Goal: Information Seeking & Learning: Find specific fact

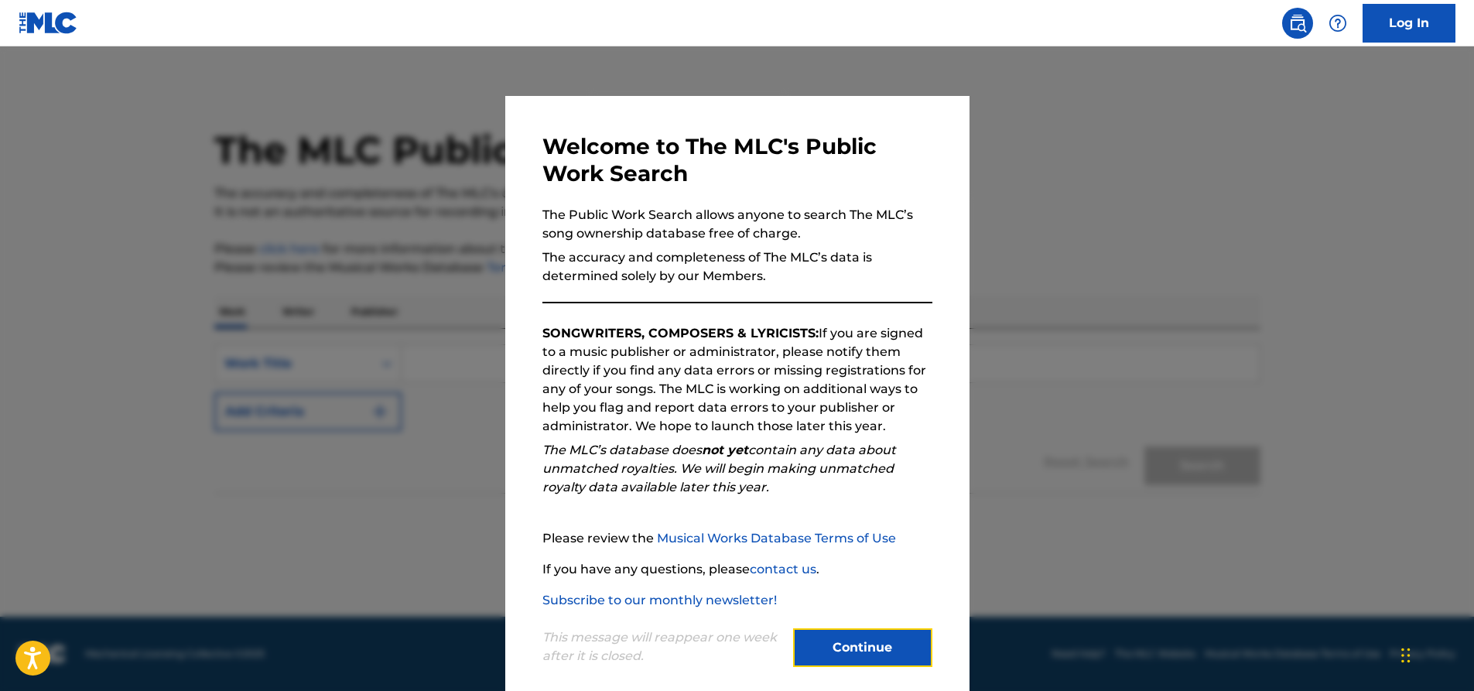
click at [878, 646] on button "Continue" at bounding box center [862, 647] width 139 height 39
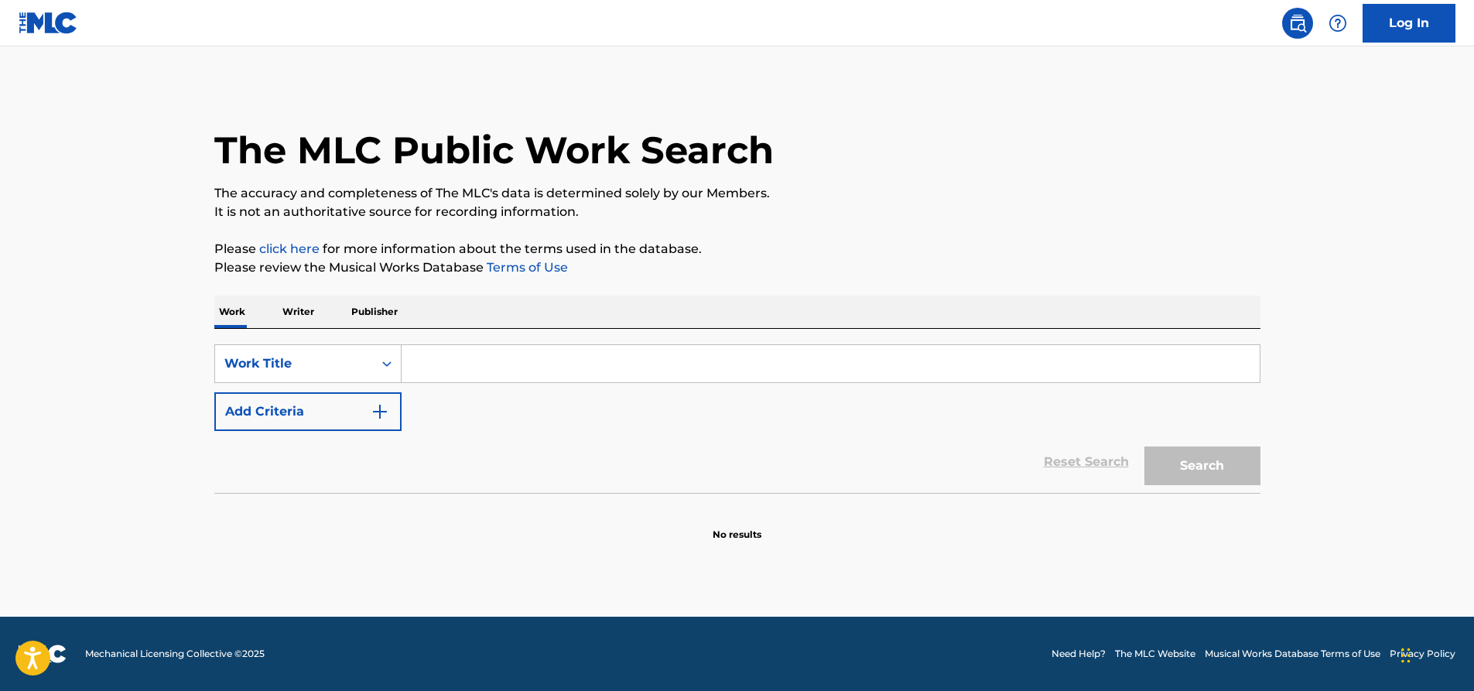
click at [480, 364] on input "Search Form" at bounding box center [831, 363] width 858 height 37
paste input "WOULD YOU THINK I'M AFRAID?"
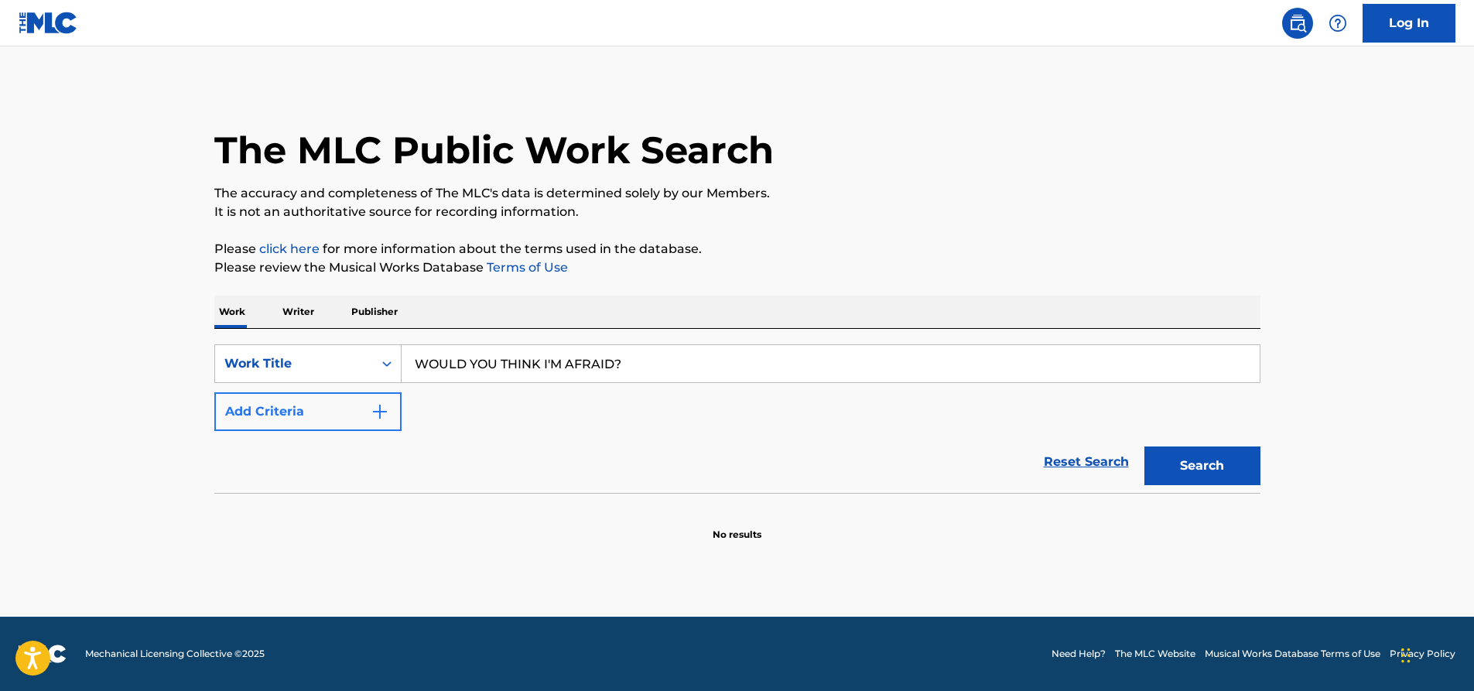
type input "WOULD YOU THINK I'M AFRAID?"
click at [381, 405] on img "Search Form" at bounding box center [380, 411] width 19 height 19
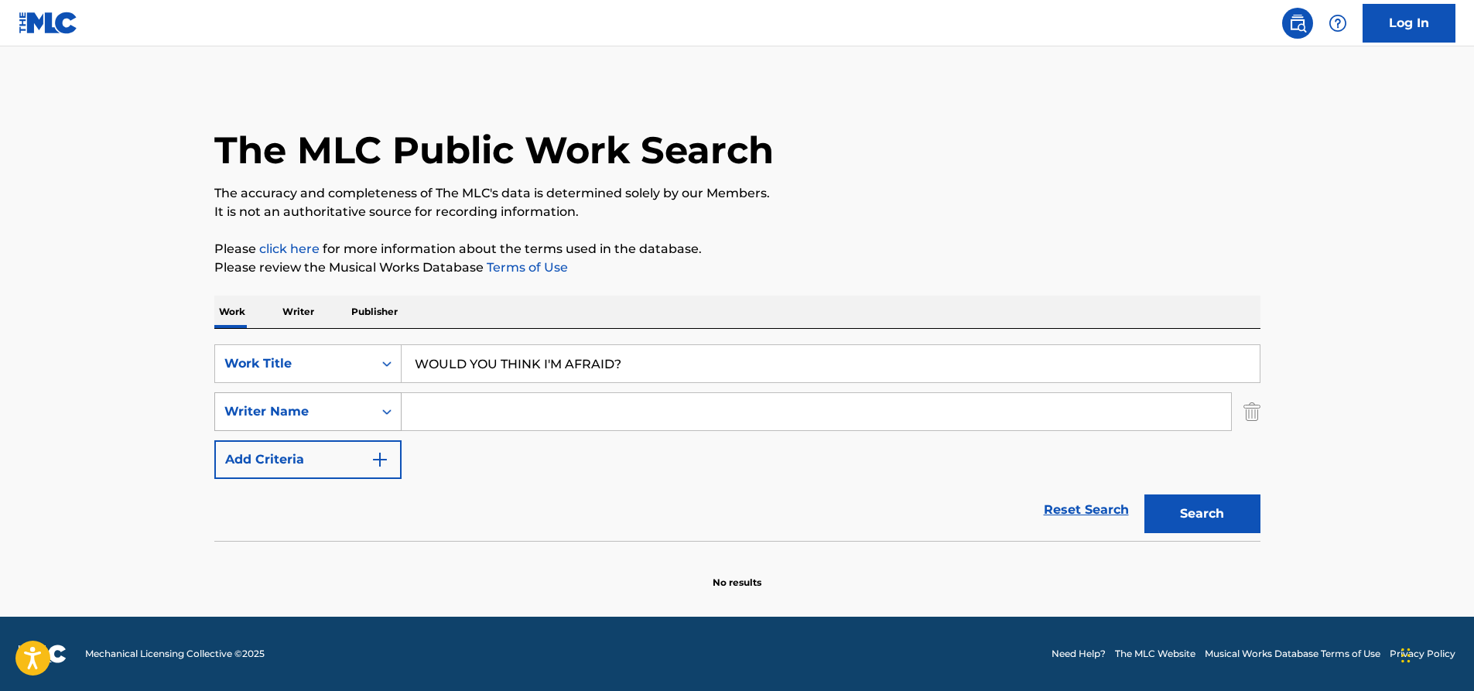
click at [388, 404] on icon "Search Form" at bounding box center [386, 411] width 15 height 15
click at [476, 404] on input "Search Form" at bounding box center [816, 411] width 829 height 37
type input "reina"
click at [1144, 494] on button "Search" at bounding box center [1202, 513] width 116 height 39
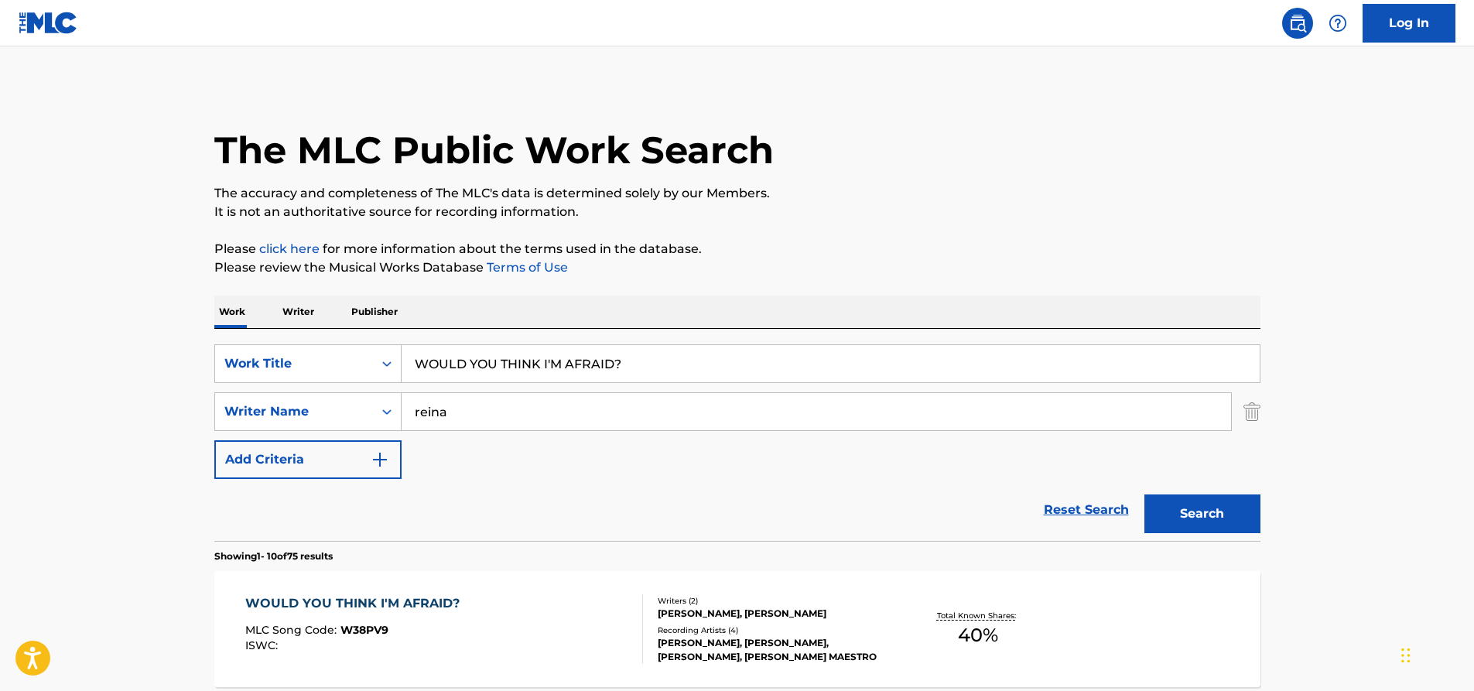
click at [825, 624] on div "Recording Artists ( 4 )" at bounding box center [775, 630] width 234 height 12
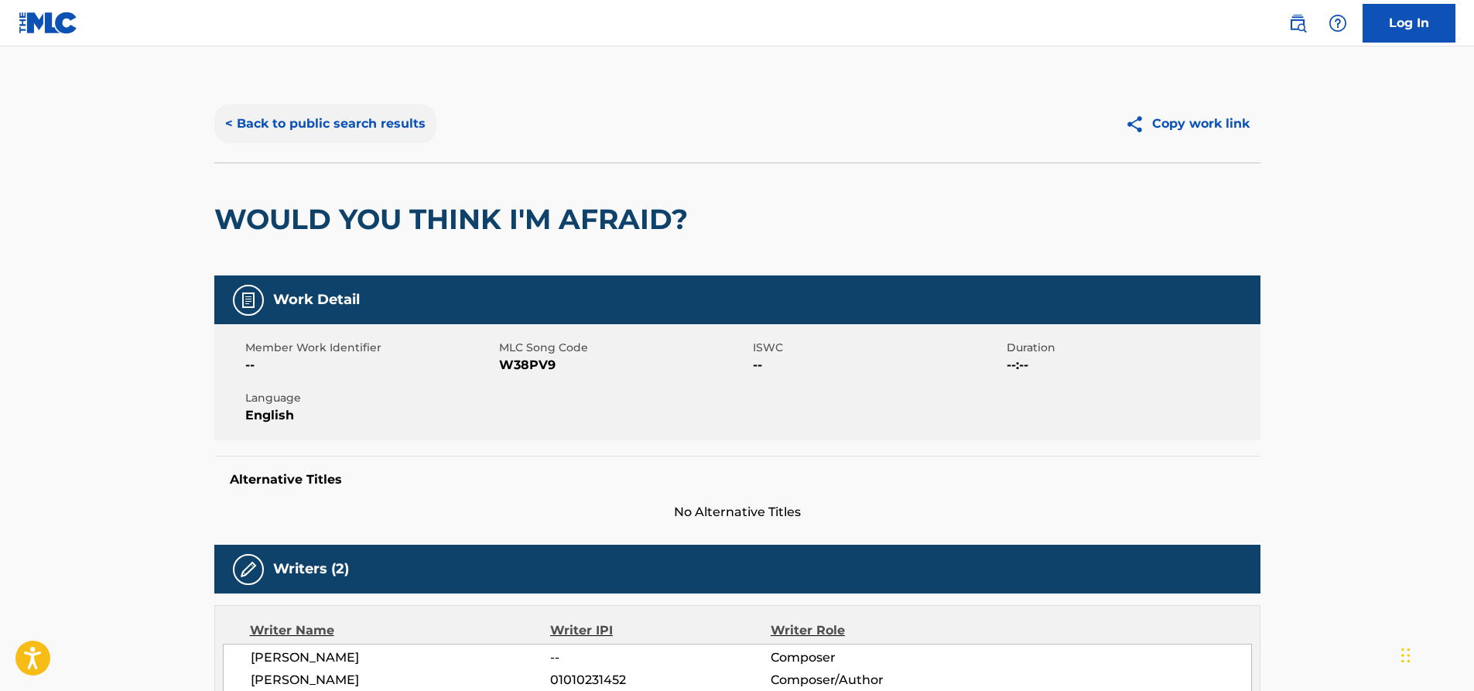
click at [242, 111] on button "< Back to public search results" at bounding box center [325, 123] width 222 height 39
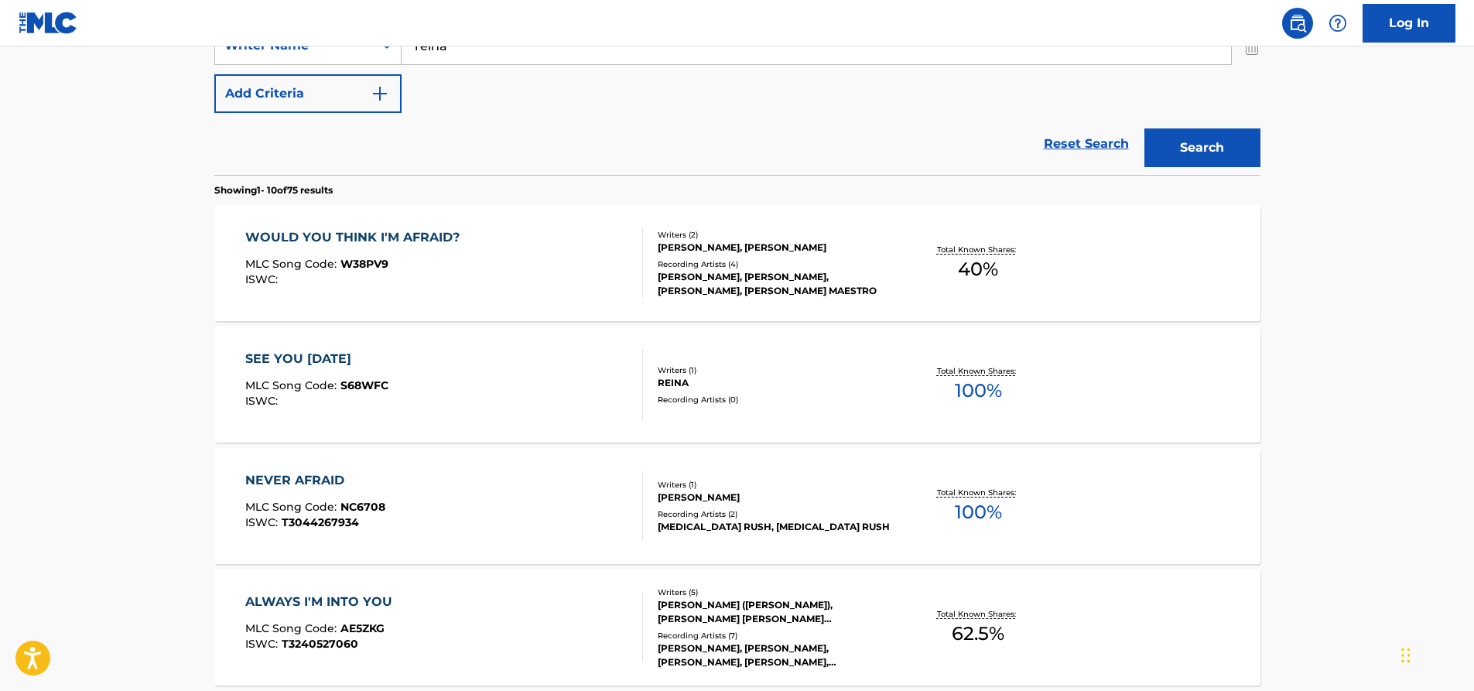
scroll to position [371, 0]
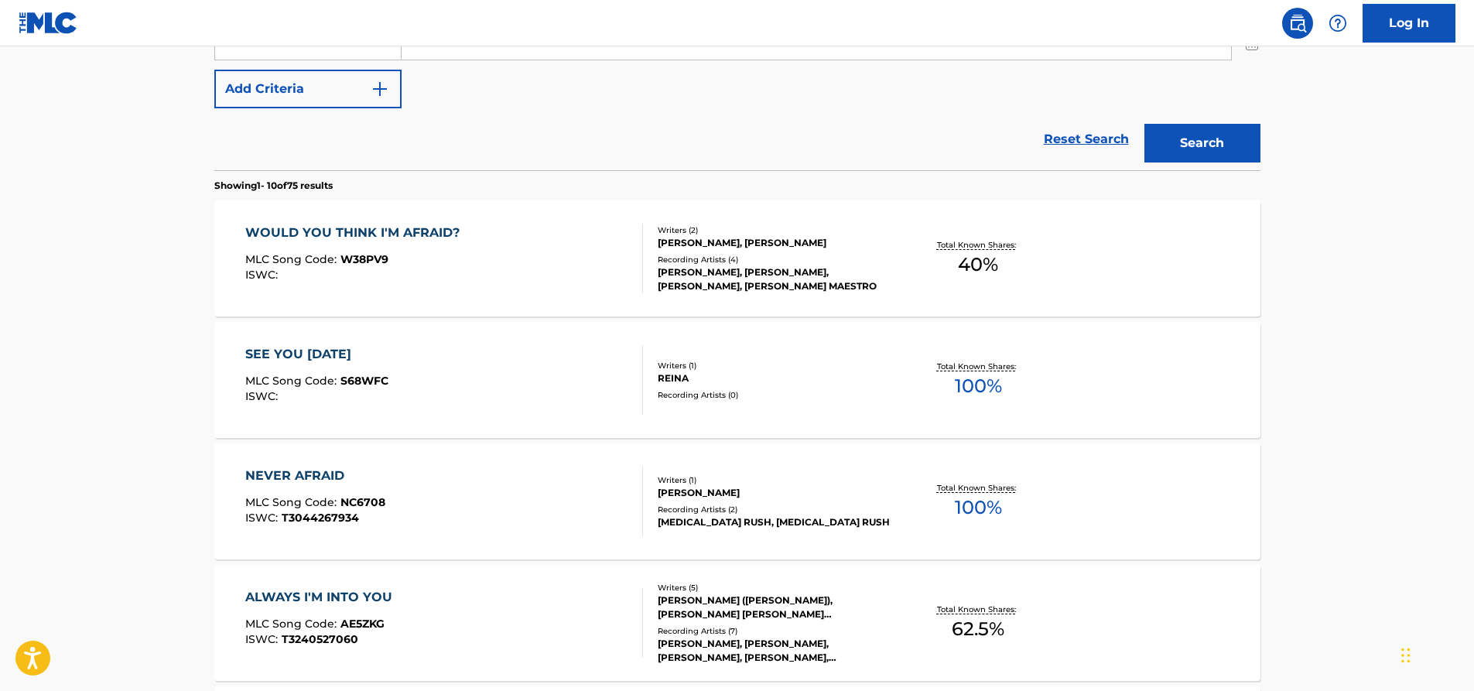
click at [645, 265] on div "Writers ( 2 ) [PERSON_NAME], [PERSON_NAME] Recording Artists ( 4 ) [PERSON_NAME…" at bounding box center [767, 258] width 248 height 69
